Goal: Information Seeking & Learning: Check status

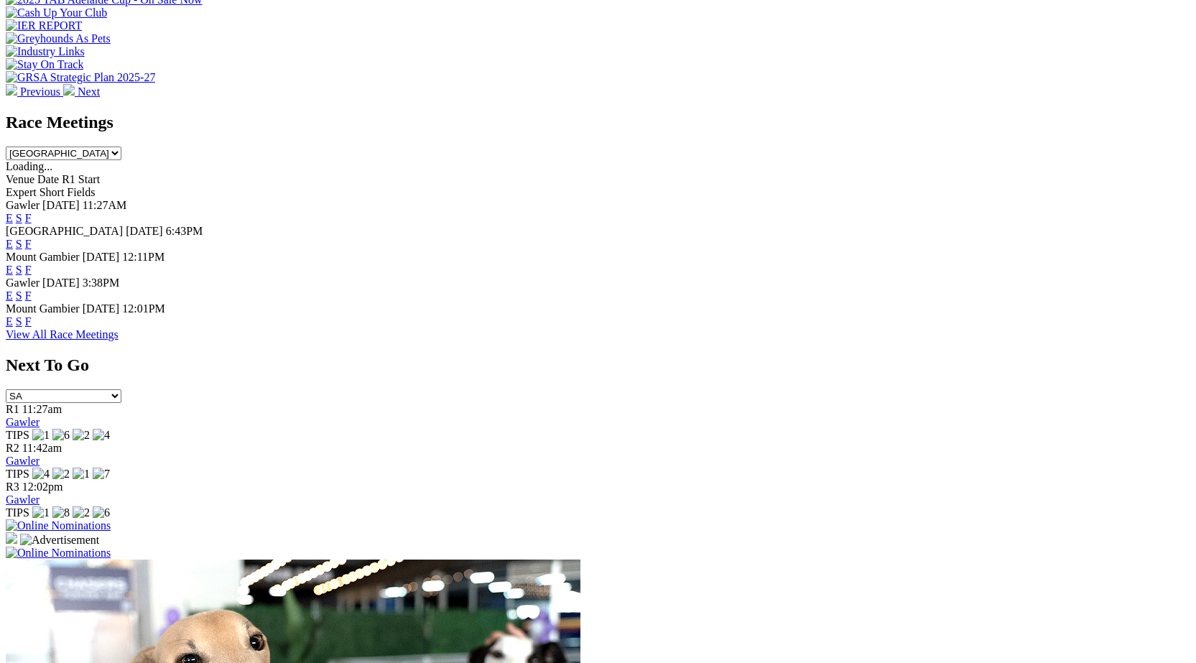
scroll to position [351, 0]
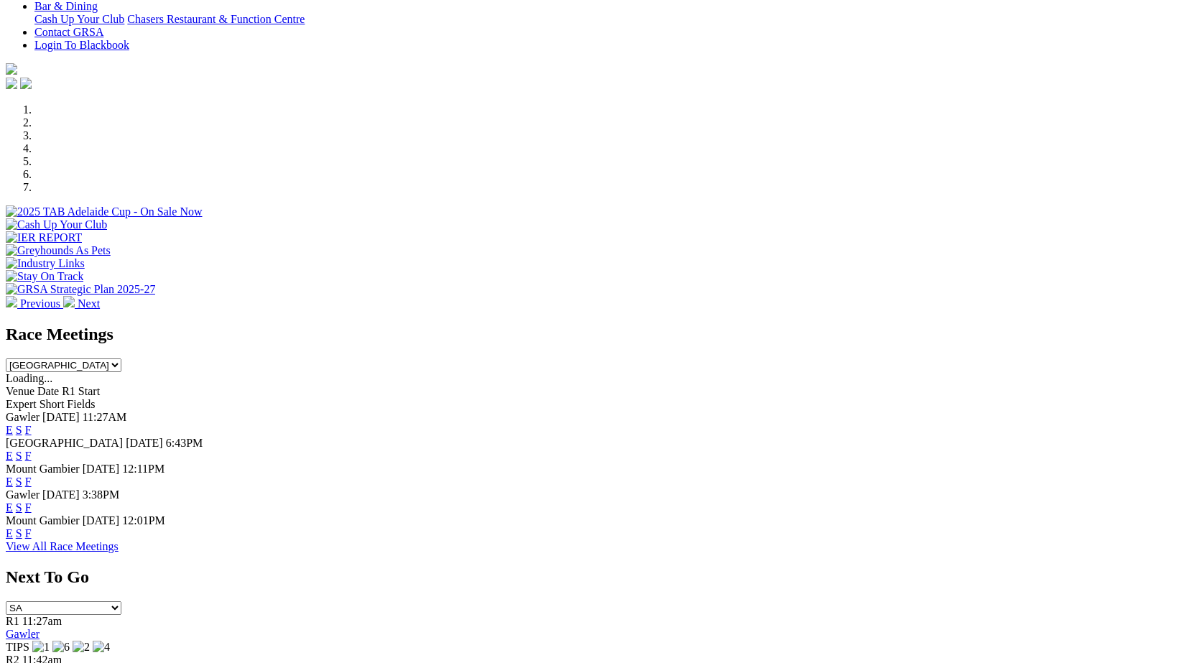
click at [32, 424] on link "F" at bounding box center [28, 430] width 6 height 12
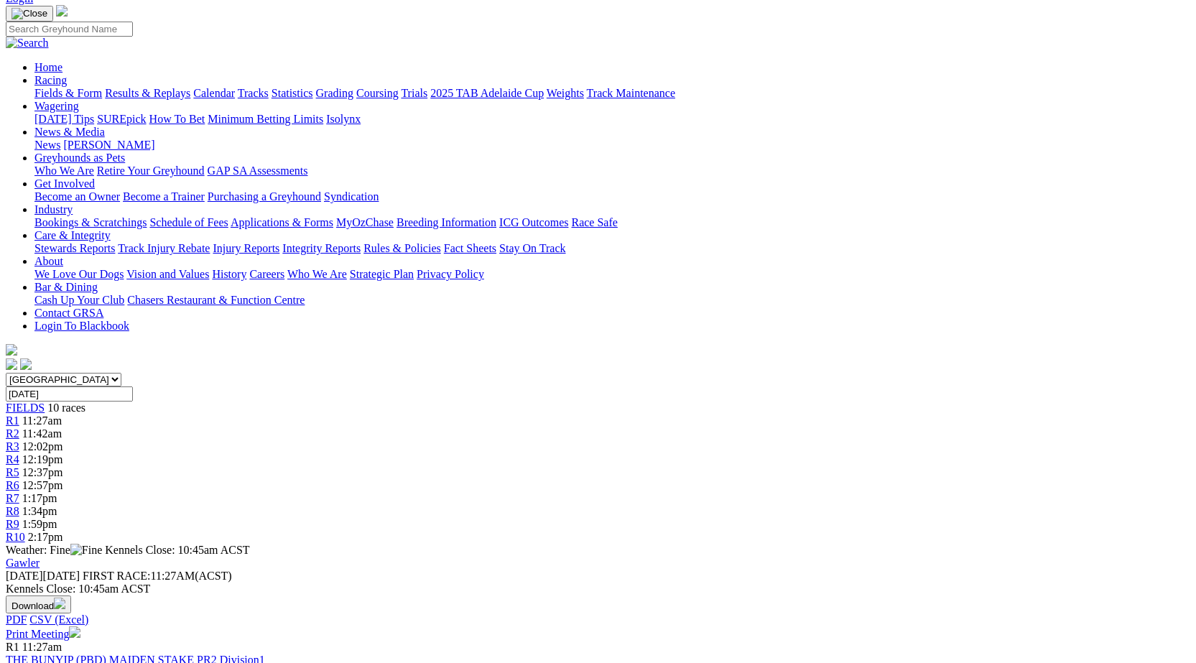
scroll to position [110, 0]
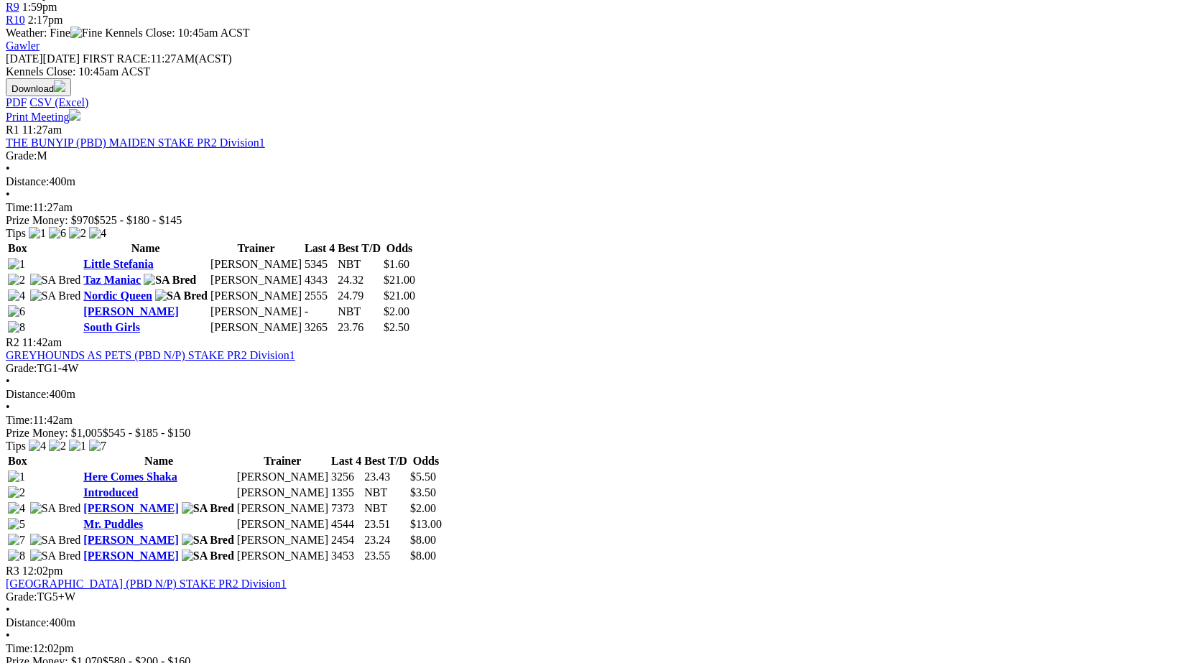
scroll to position [619, 0]
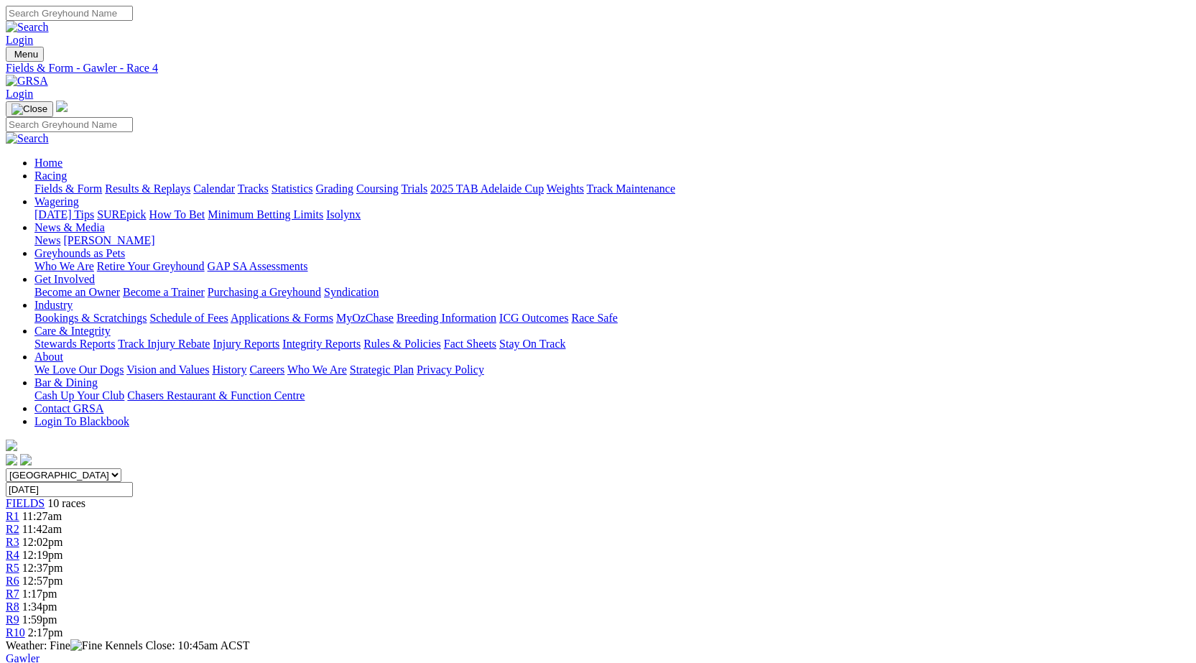
click at [115, 338] on link "Stewards Reports" at bounding box center [74, 344] width 80 height 12
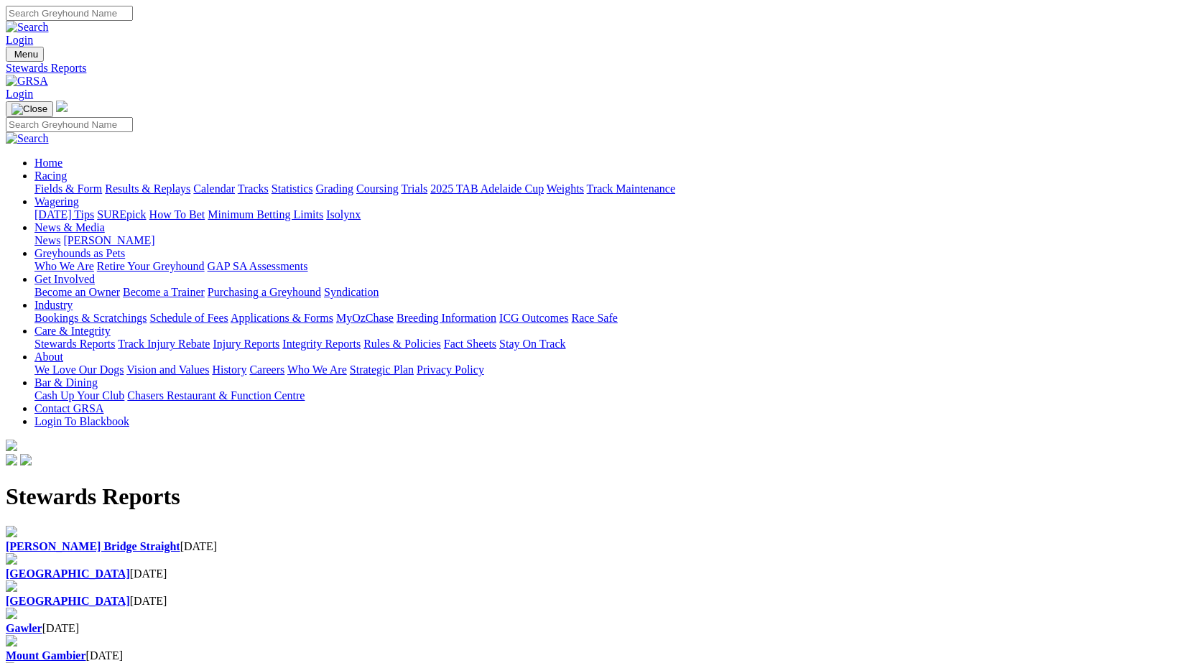
click at [130, 568] on b "[GEOGRAPHIC_DATA]" at bounding box center [68, 574] width 124 height 12
click at [190, 182] on link "Results & Replays" at bounding box center [147, 188] width 85 height 12
